Goal: Transaction & Acquisition: Purchase product/service

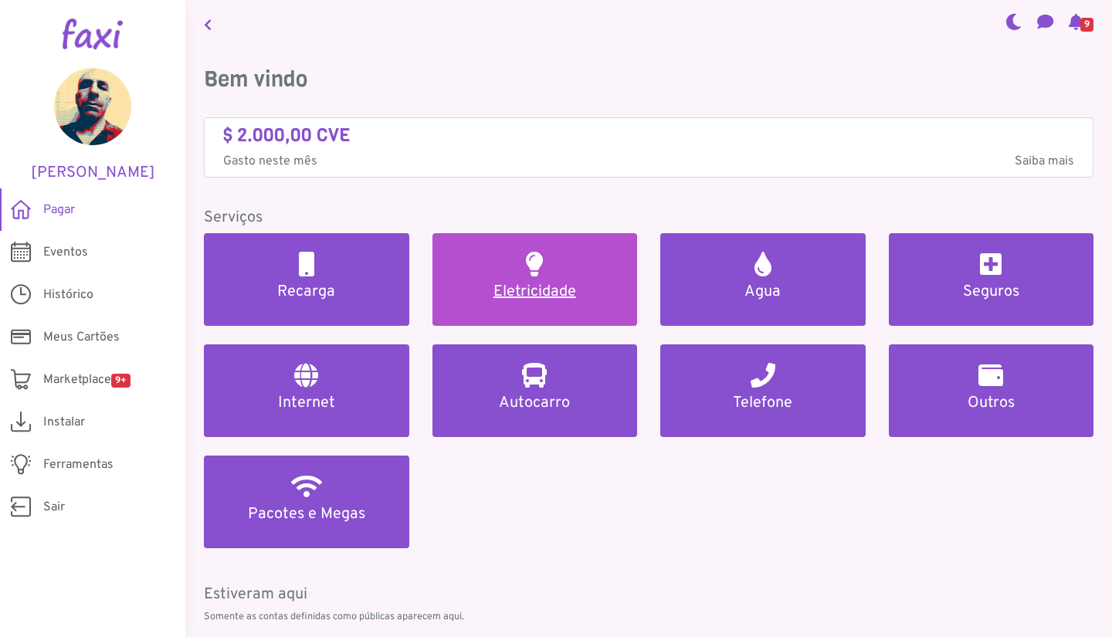
click at [514, 287] on h5 "Eletricidade" at bounding box center [535, 292] width 168 height 19
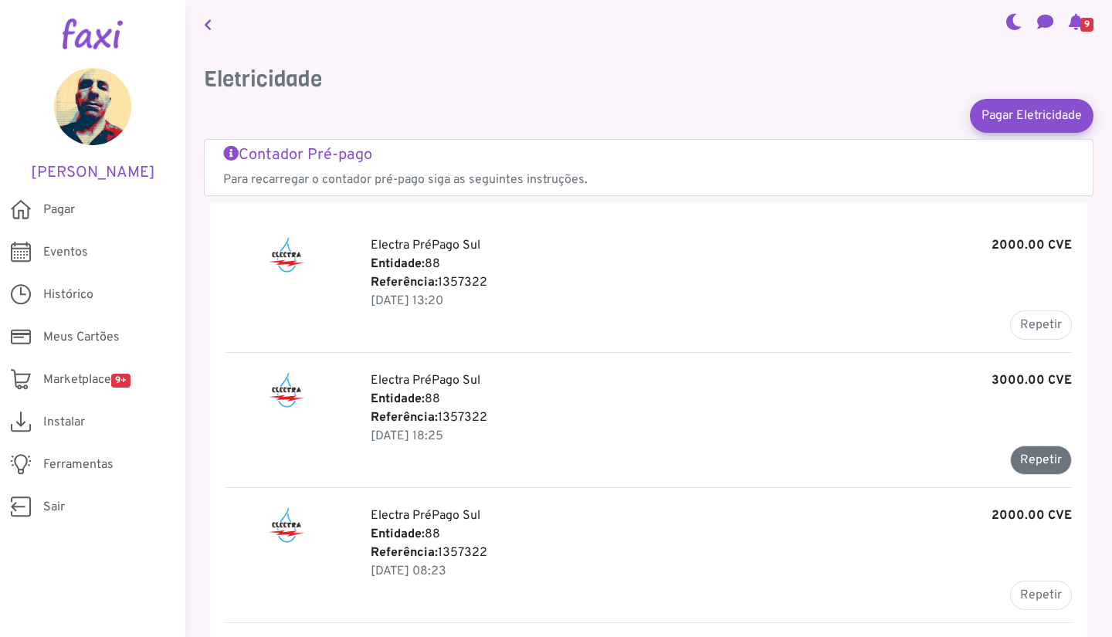
click at [1033, 462] on button "Repetir" at bounding box center [1041, 460] width 62 height 29
type input "*******"
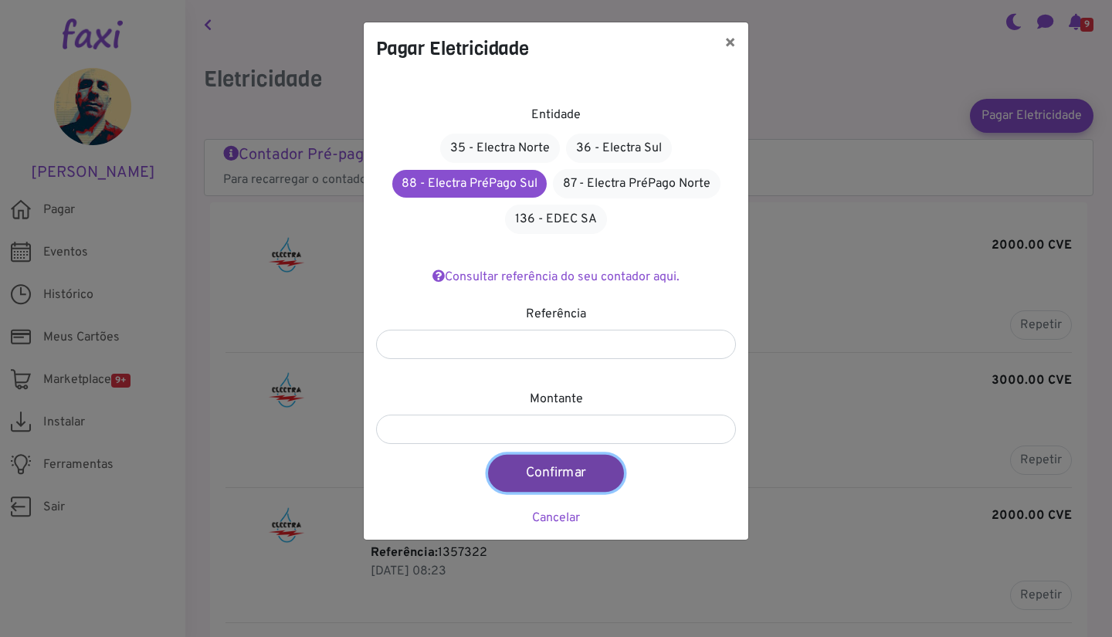
click at [574, 473] on button "Confirmar" at bounding box center [556, 473] width 136 height 37
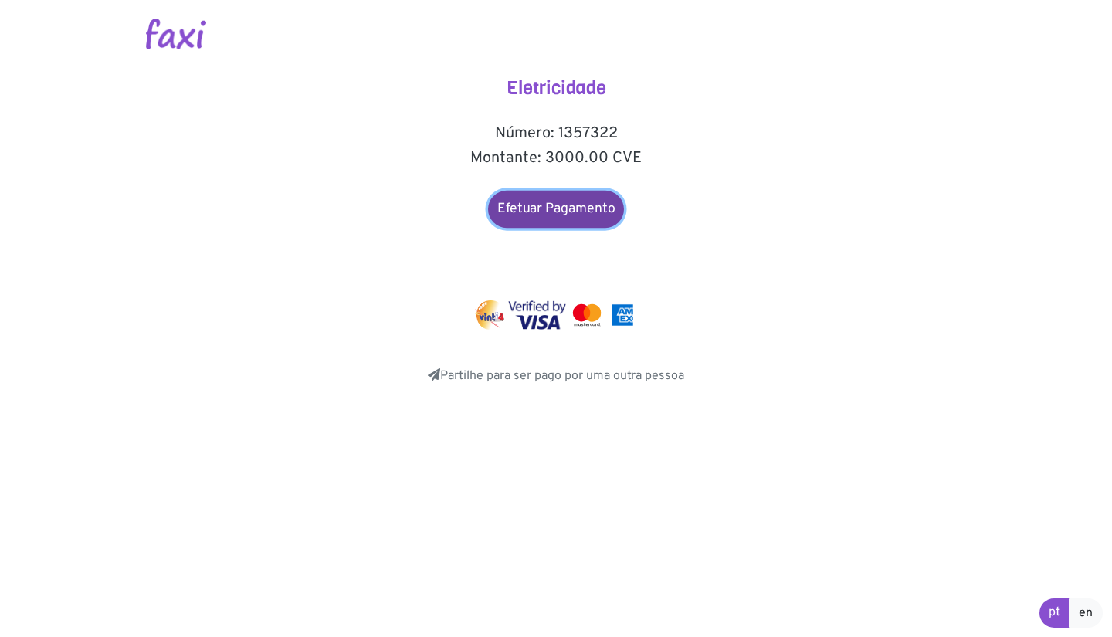
click at [579, 209] on link "Efetuar Pagamento" at bounding box center [556, 209] width 136 height 37
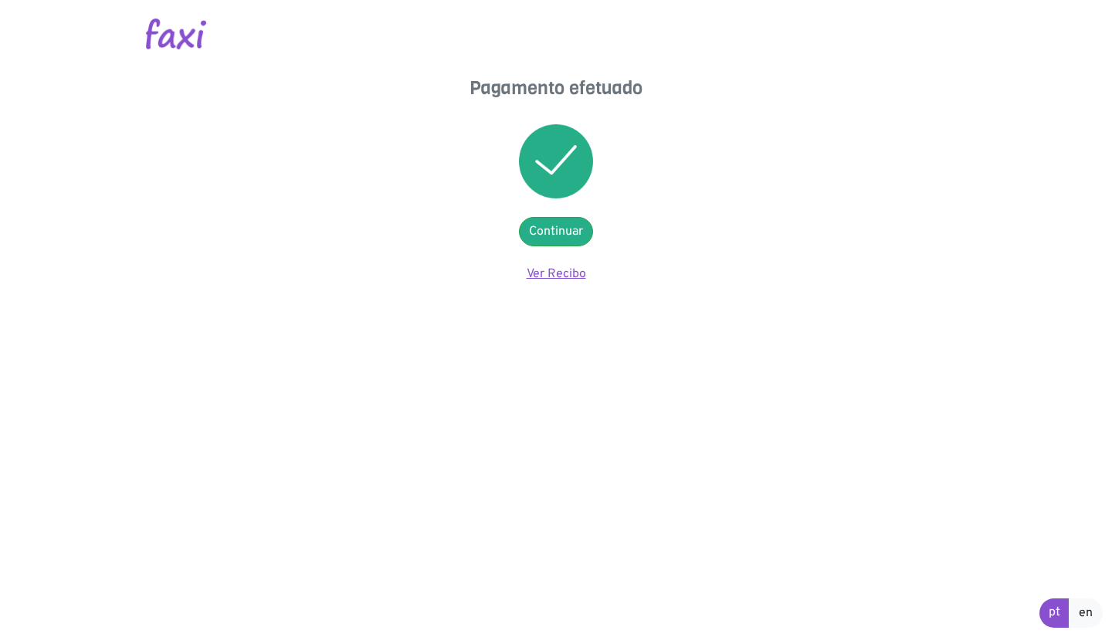
click at [564, 276] on link "Ver Recibo" at bounding box center [556, 273] width 59 height 15
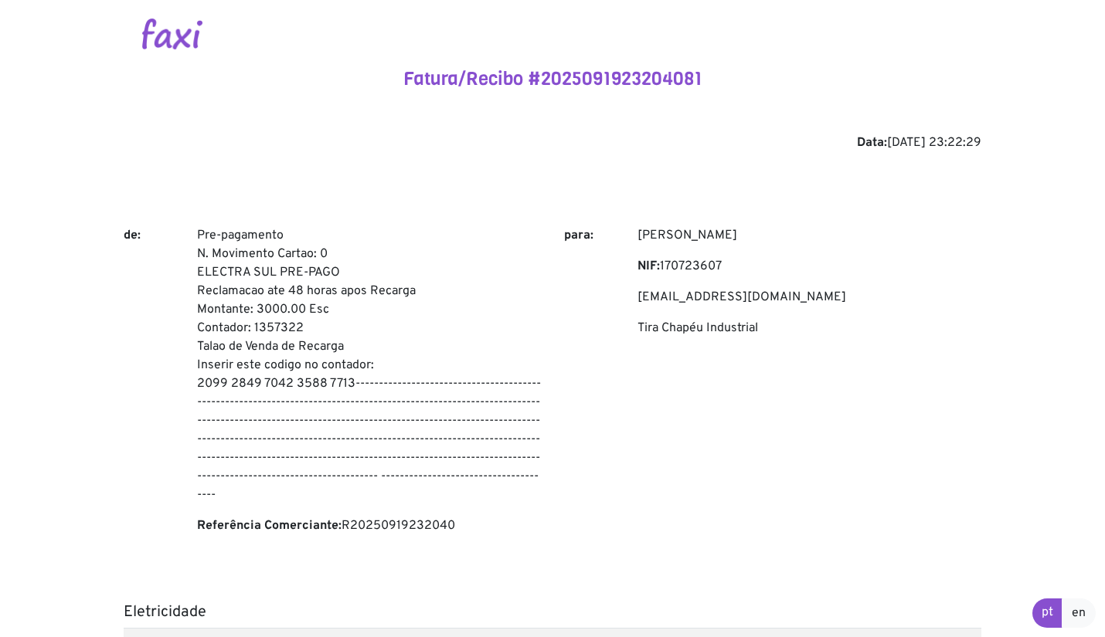
click at [205, 235] on p "Pre-pagamento N. Movimento Cartao: 0 ELECTRA SUL PRE-PAGO Reclamacao ate 48 hor…" at bounding box center [369, 365] width 344 height 278
click at [348, 388] on p "Pre-pagamento N. Movimento Cartao: 0 ELECTRA SUL PRE-PAGO Reclamacao ate 48 hor…" at bounding box center [369, 365] width 344 height 278
copy p "Pre-pagamento N. Movimento Cartao: 0 ELECTRA SUL PRE-PAGO Reclamacao ate 48 hor…"
